Goal: Register for event/course

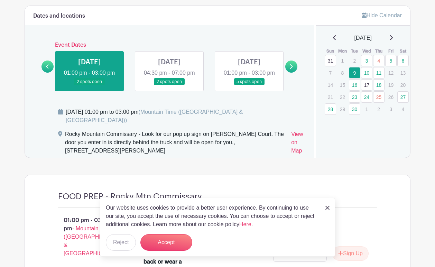
scroll to position [409, 0]
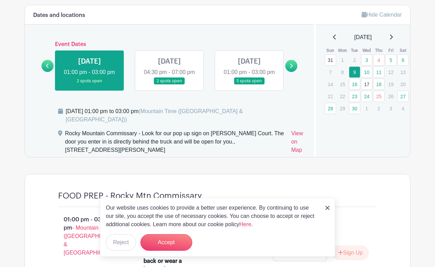
click at [170, 85] on link at bounding box center [170, 85] width 0 height 0
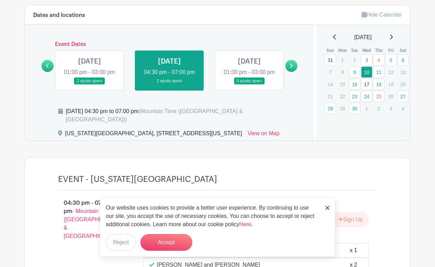
click at [250, 85] on link at bounding box center [250, 85] width 0 height 0
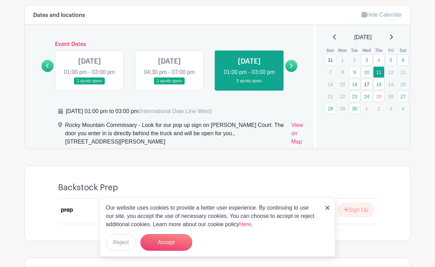
click at [294, 70] on link at bounding box center [292, 66] width 12 height 12
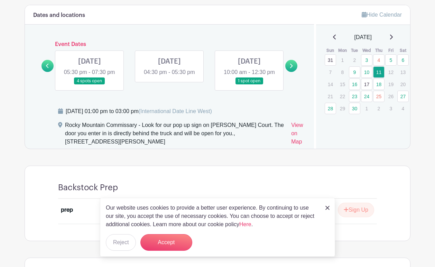
click at [90, 85] on link at bounding box center [90, 85] width 0 height 0
